Goal: Task Accomplishment & Management: Manage account settings

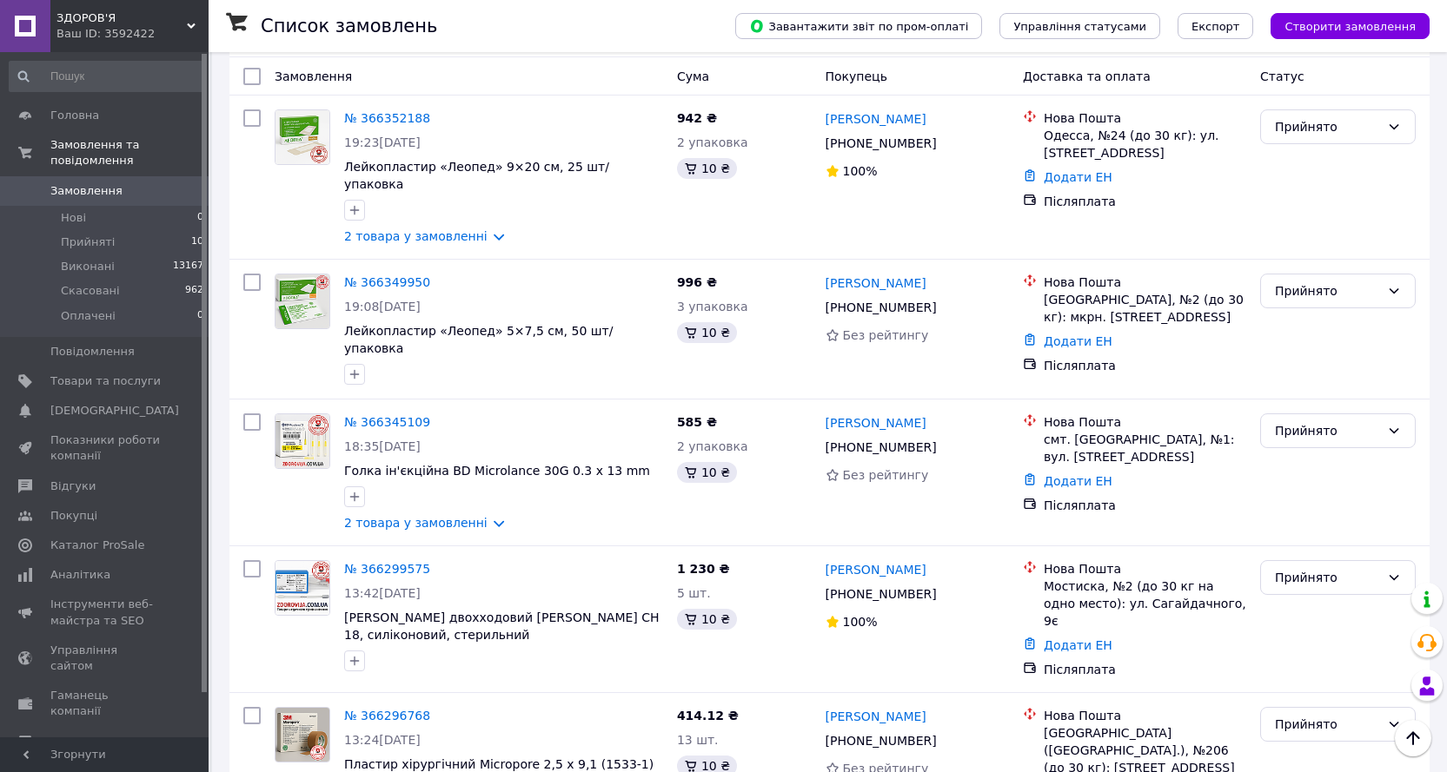
scroll to position [355, 0]
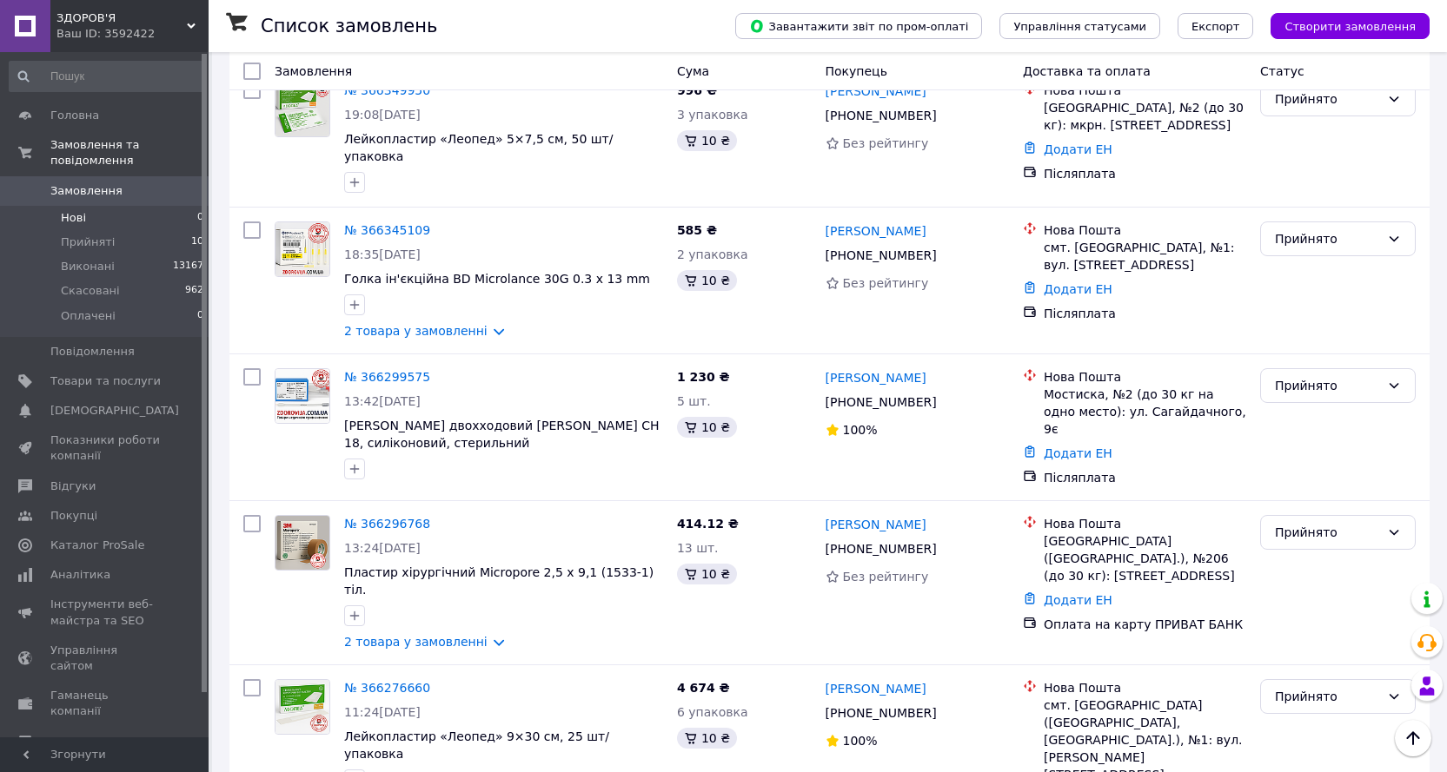
click at [77, 210] on span "Нові" at bounding box center [73, 218] width 25 height 16
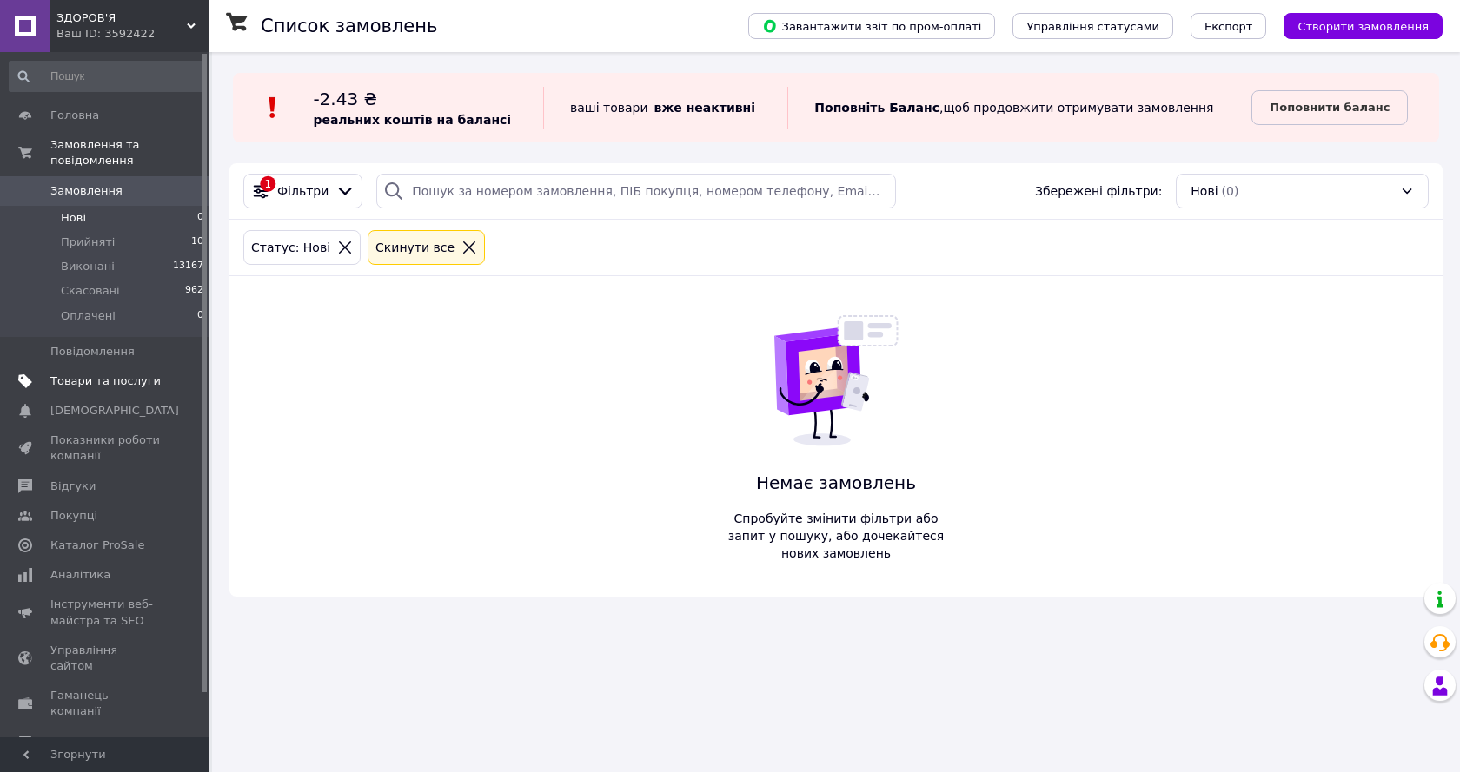
click at [103, 374] on span "Товари та послуги" at bounding box center [105, 382] width 110 height 16
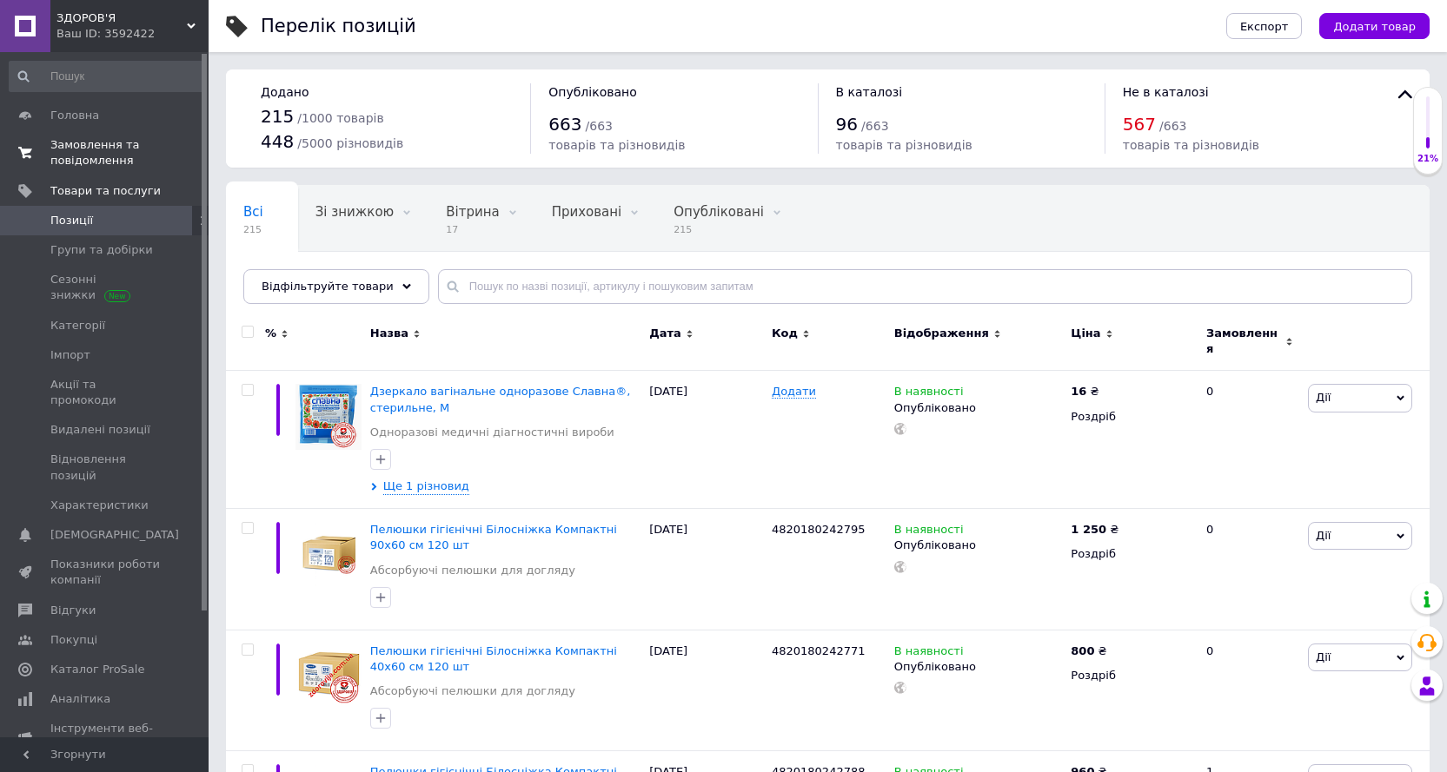
click at [91, 158] on span "Замовлення та повідомлення" at bounding box center [105, 152] width 110 height 31
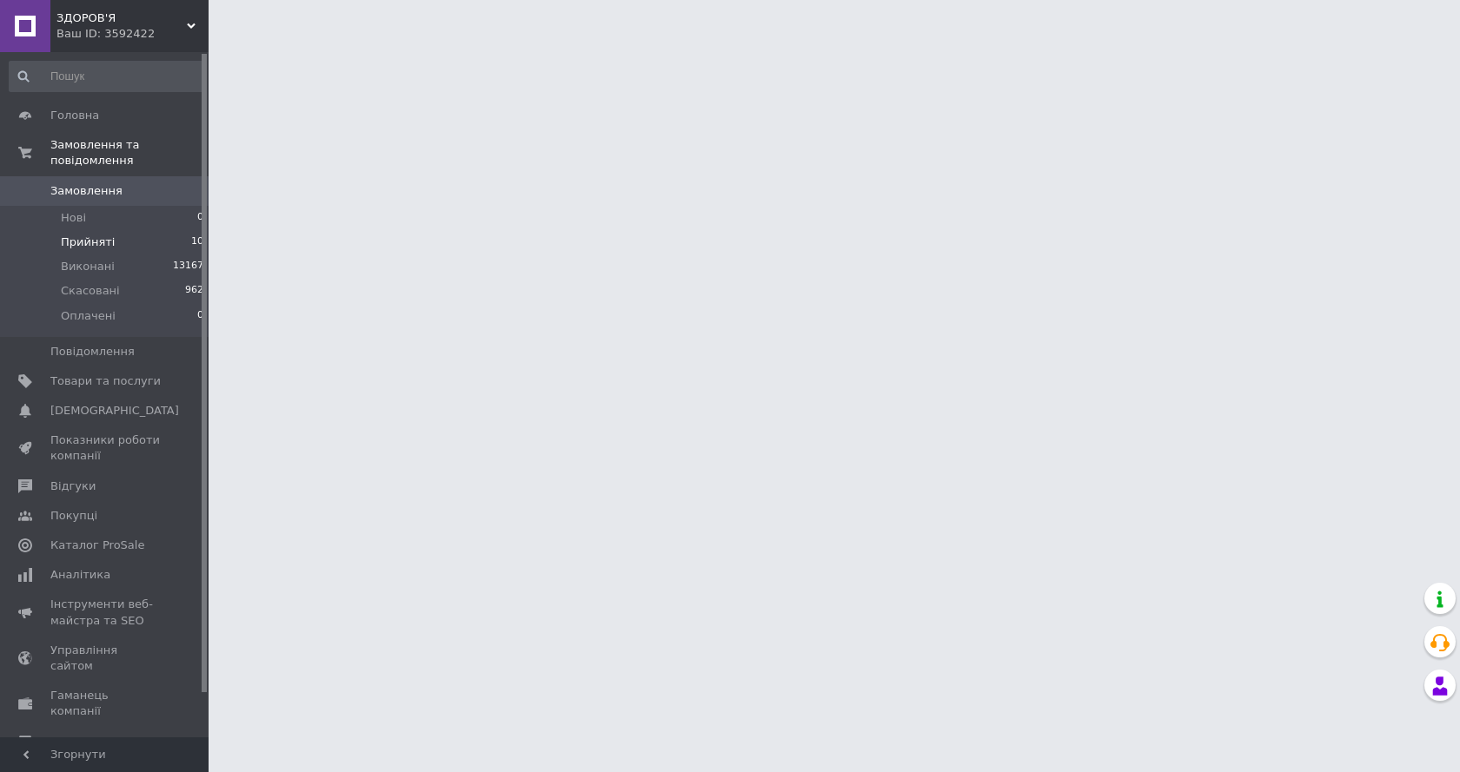
click at [95, 235] on span "Прийняті" at bounding box center [88, 243] width 54 height 16
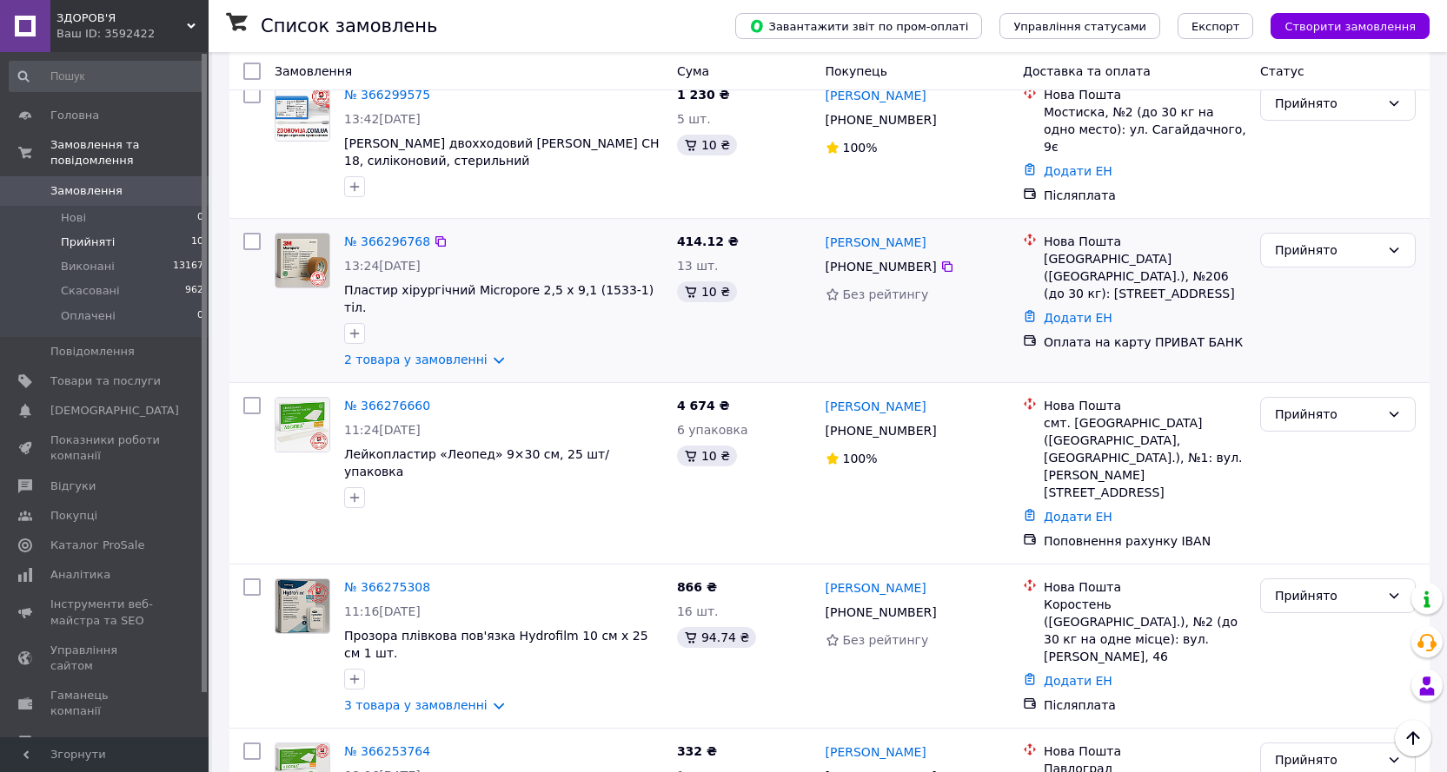
scroll to position [695, 0]
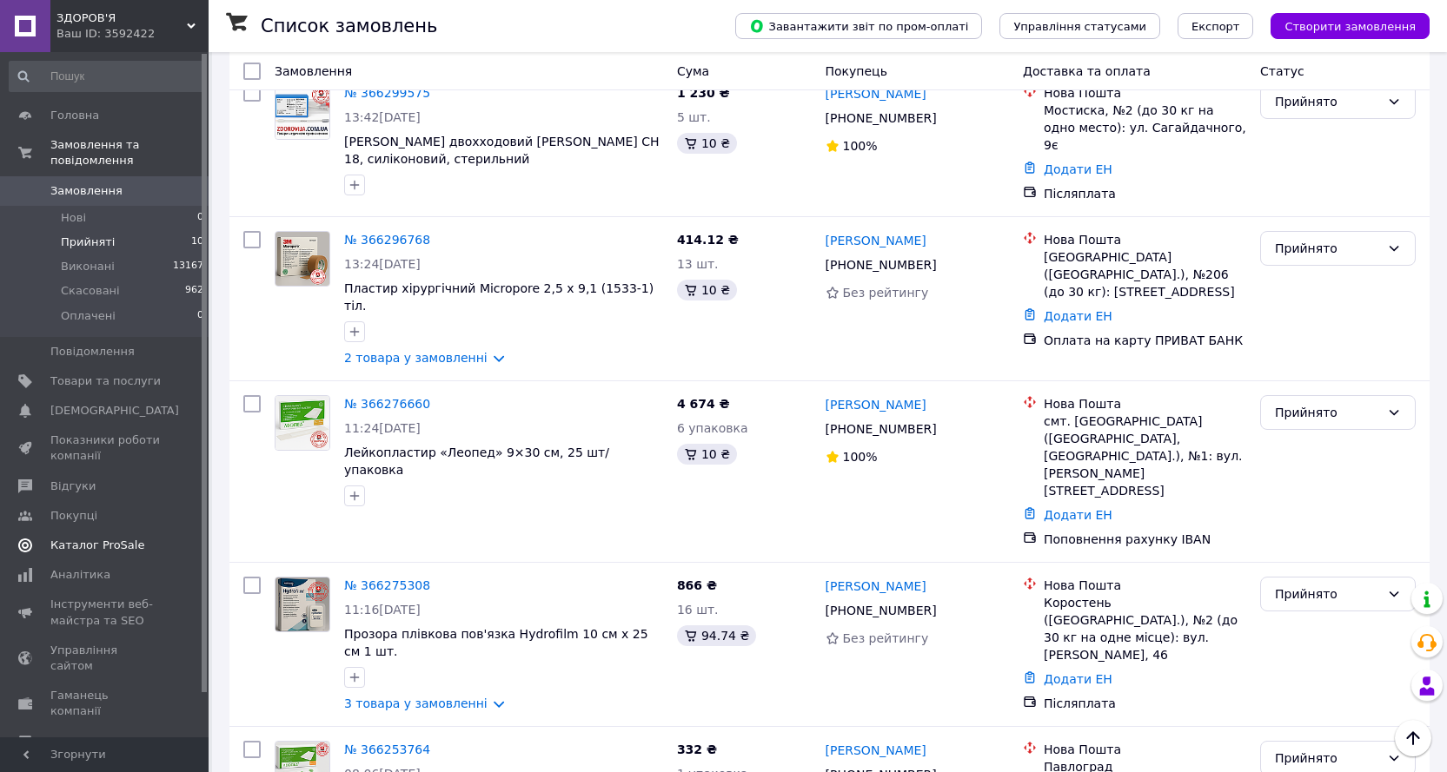
click at [96, 538] on span "Каталог ProSale" at bounding box center [97, 546] width 94 height 16
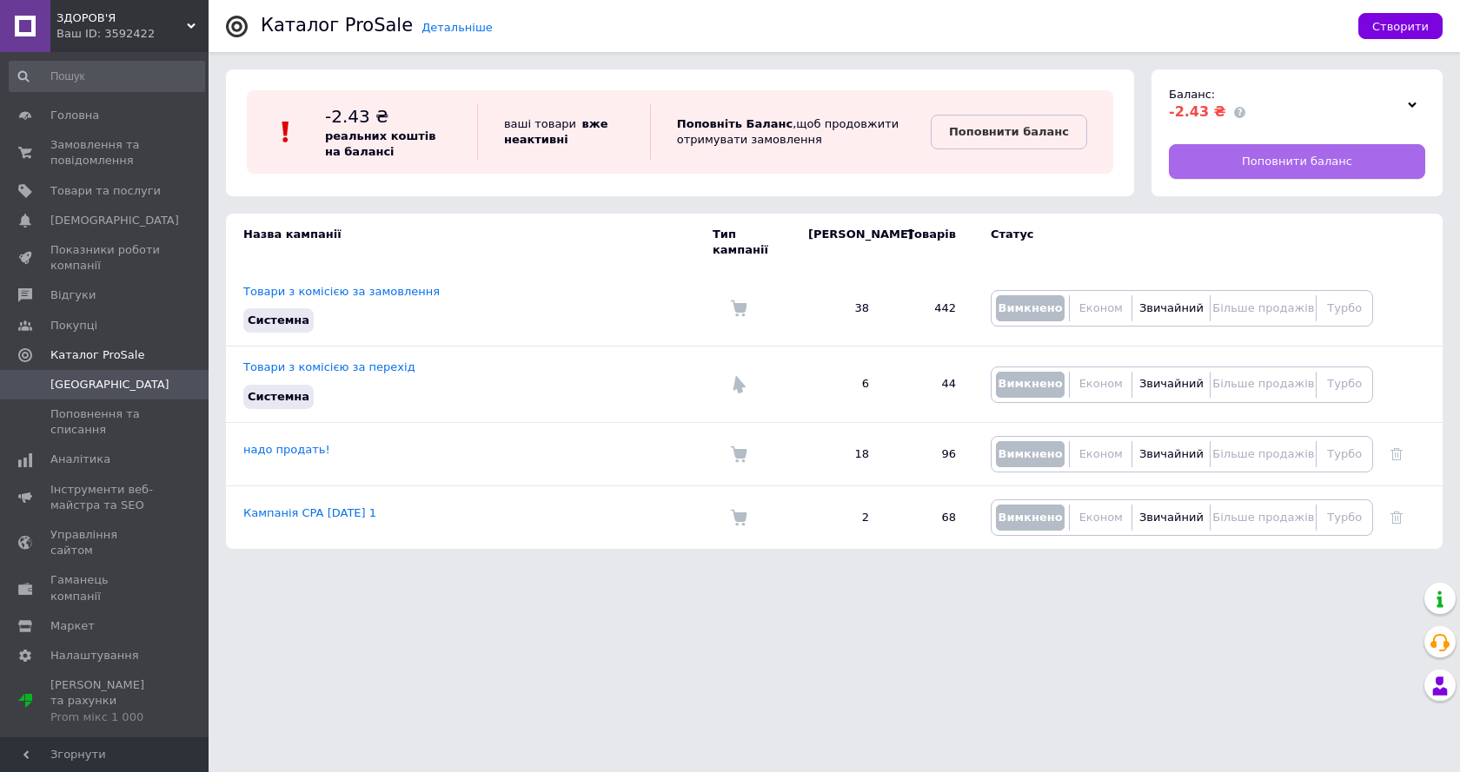
click at [1217, 144] on link "Поповнити баланс" at bounding box center [1297, 161] width 256 height 35
click at [86, 116] on span "Головна" at bounding box center [74, 116] width 49 height 16
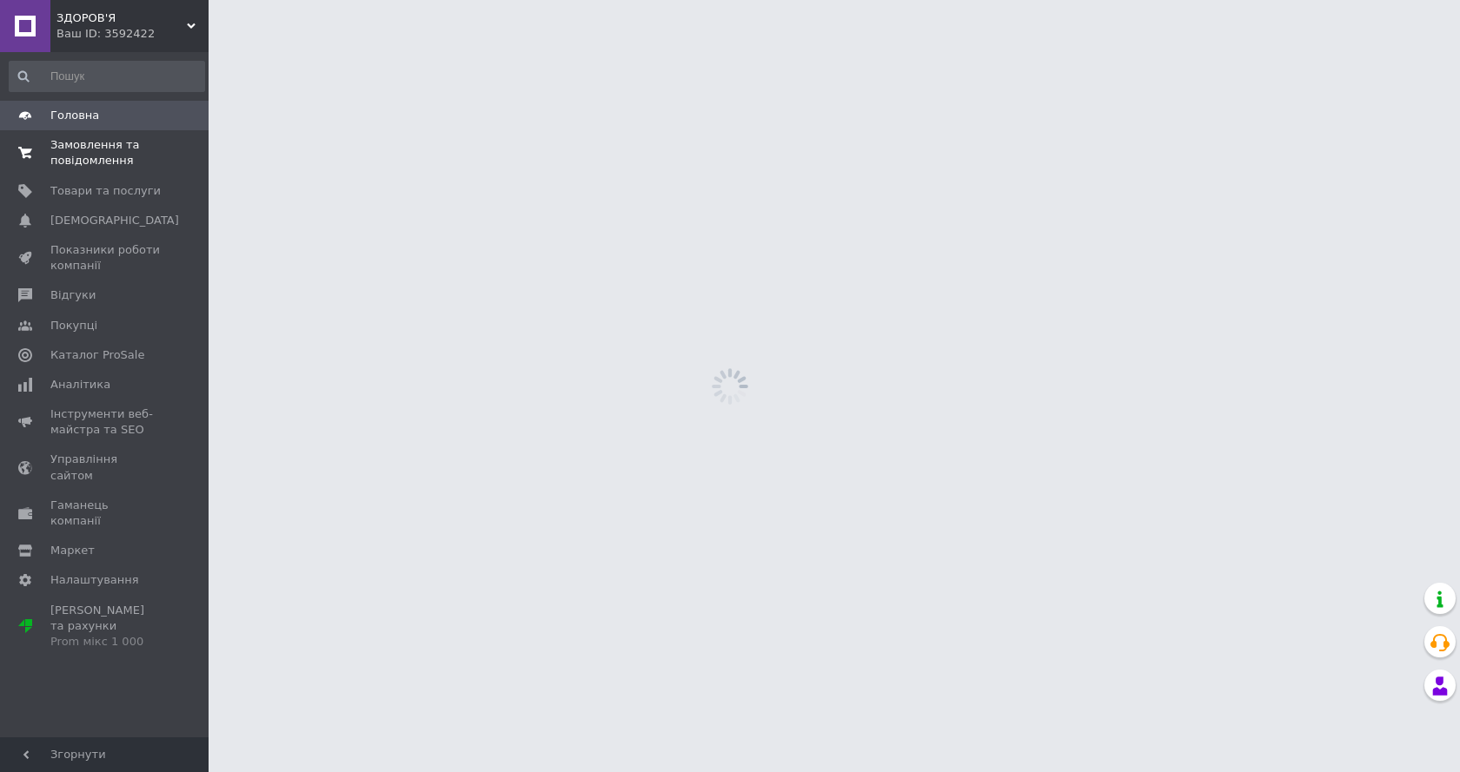
click at [92, 149] on span "Замовлення та повідомлення" at bounding box center [105, 152] width 110 height 31
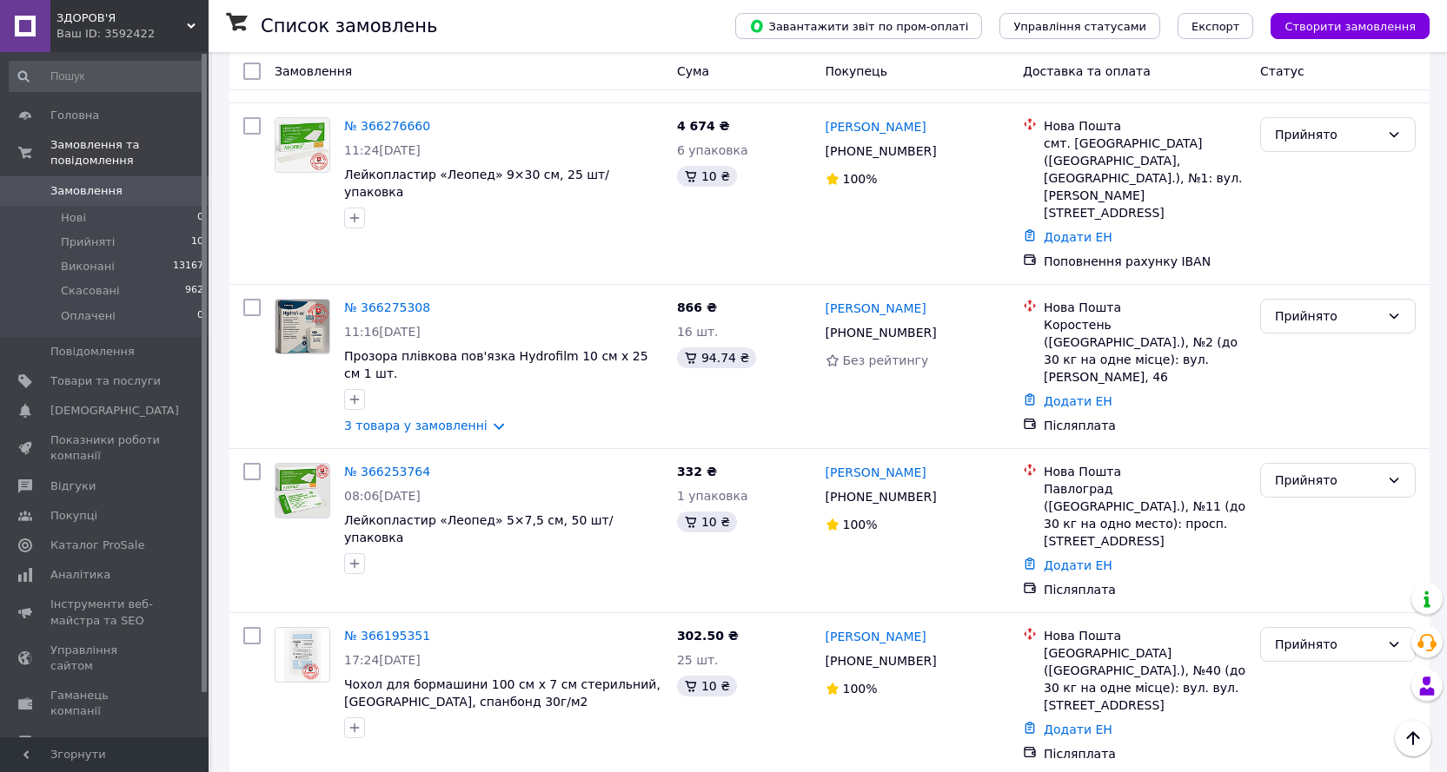
scroll to position [869, 0]
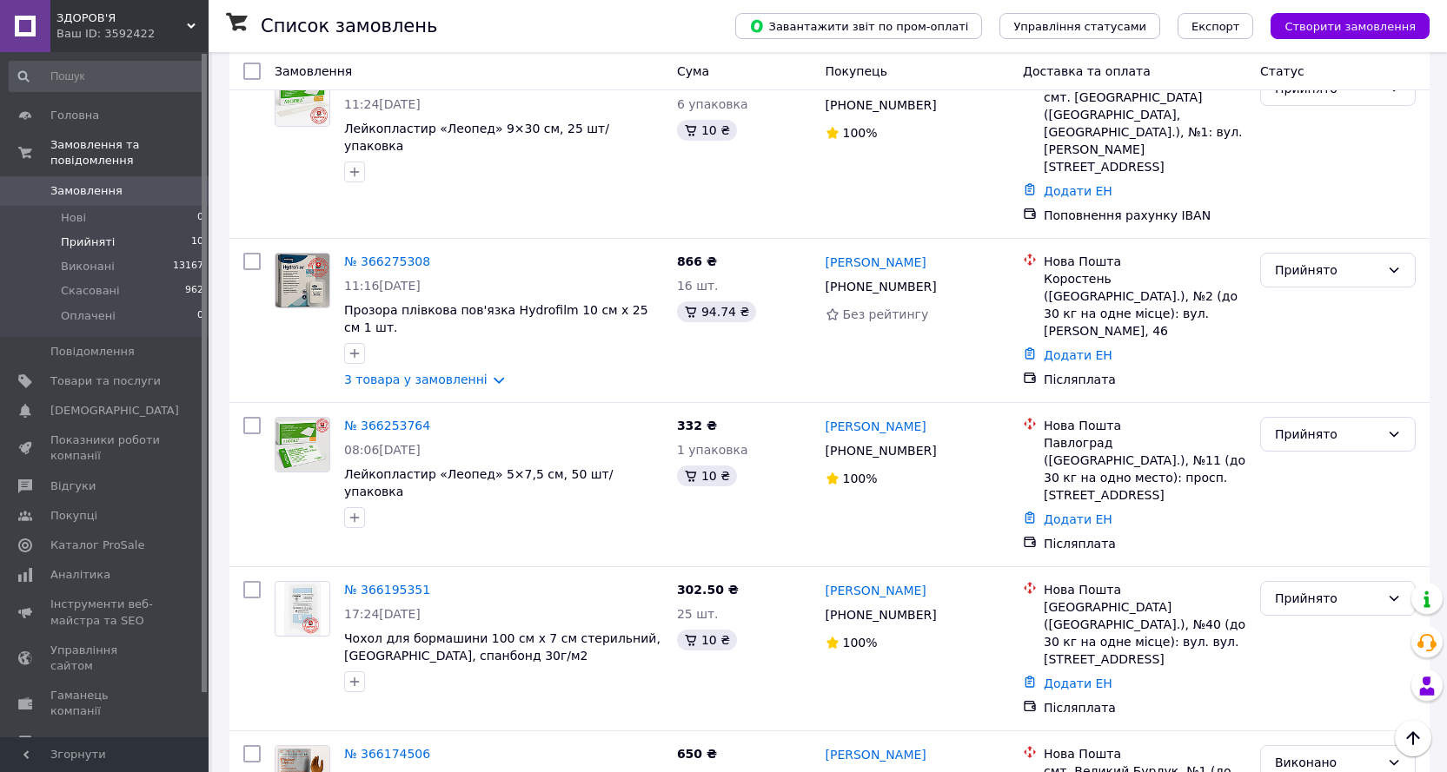
click at [104, 235] on span "Прийняті" at bounding box center [88, 243] width 54 height 16
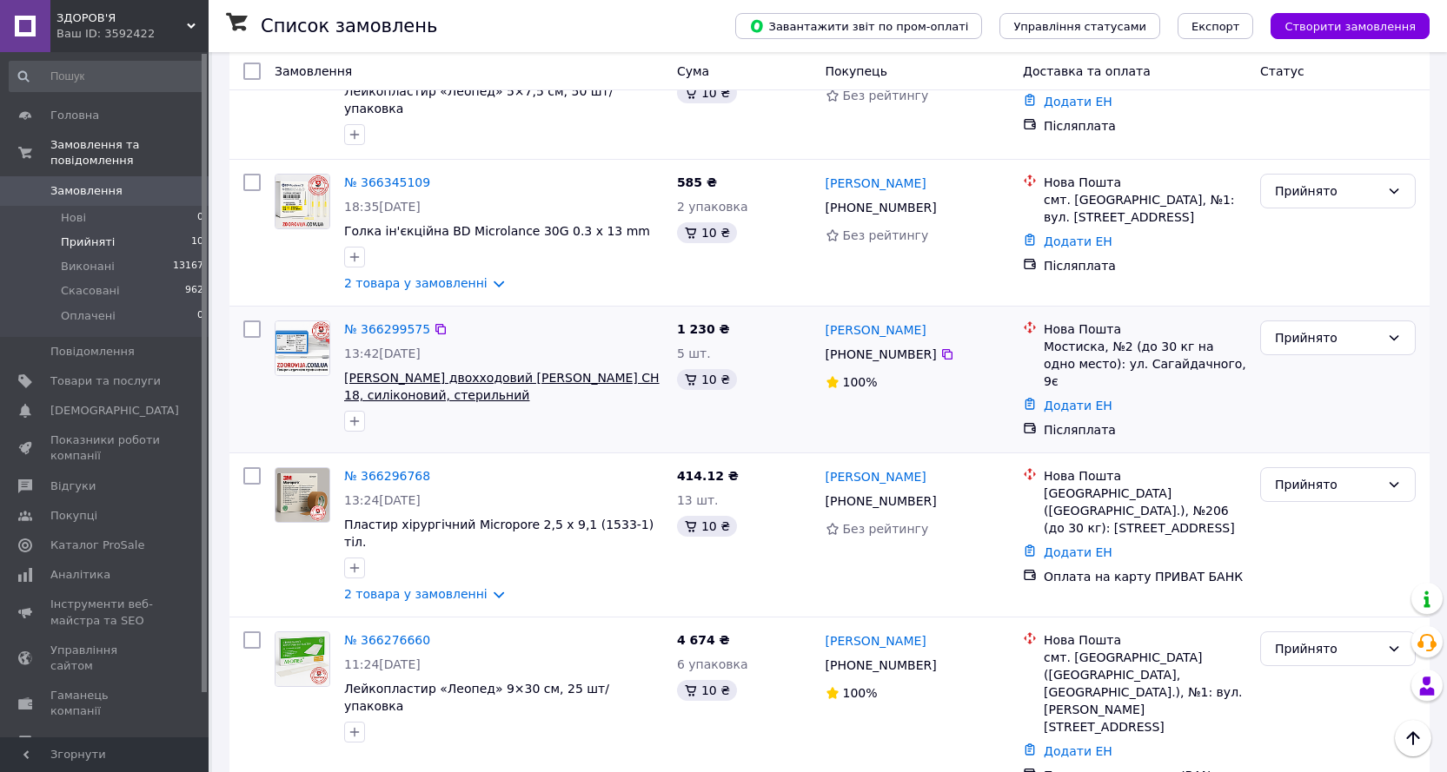
scroll to position [348, 0]
